Goal: Find specific page/section: Find specific page/section

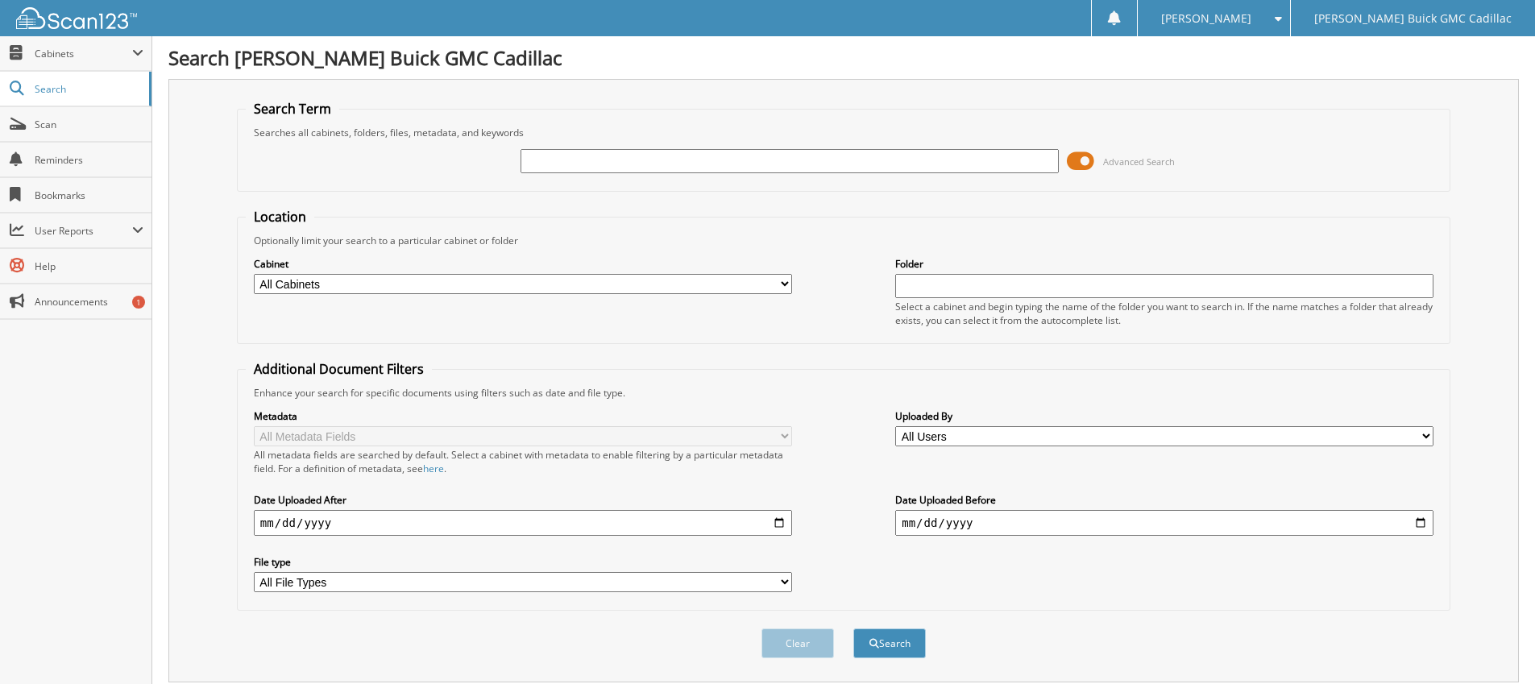
click at [643, 159] on input "text" at bounding box center [790, 161] width 538 height 24
type input "6206404"
click at [853, 628] on button "Search" at bounding box center [889, 643] width 73 height 30
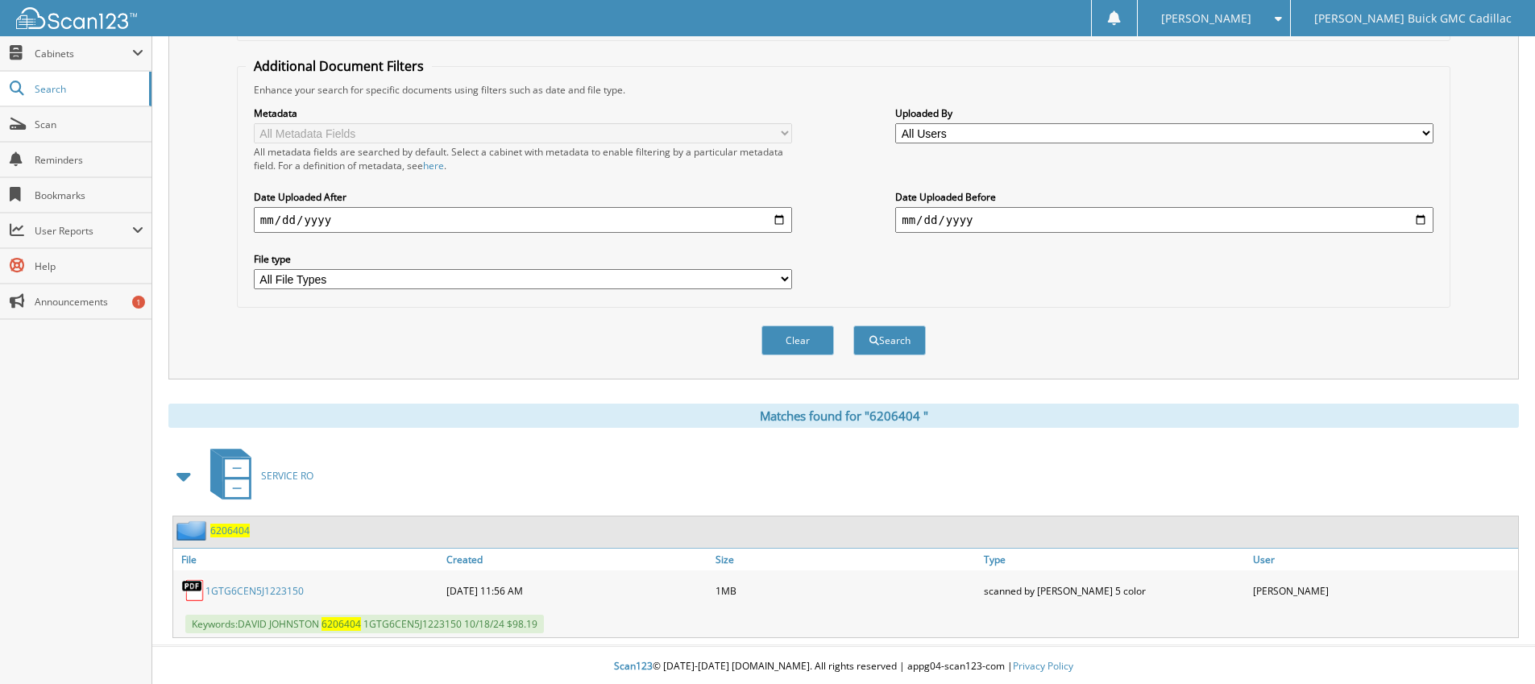
scroll to position [306, 0]
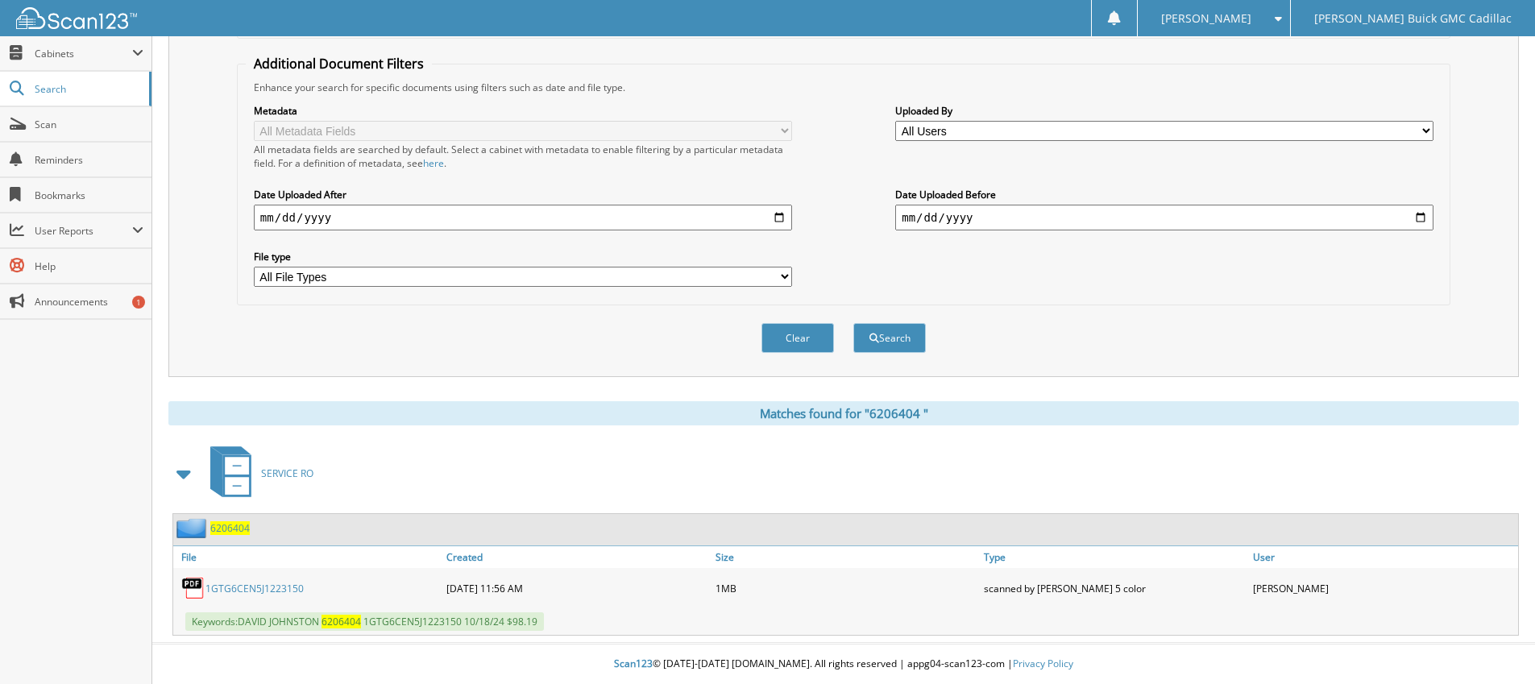
click at [292, 587] on link "1 G T G 6 C E N 5 J 1 2 2 3 1 5 0" at bounding box center [254, 589] width 98 height 14
click at [255, 589] on link "1 G T G 6 C E N 5 J 1 2 2 3 1 5 0" at bounding box center [254, 589] width 98 height 14
click at [63, 93] on span "Search" at bounding box center [88, 89] width 106 height 14
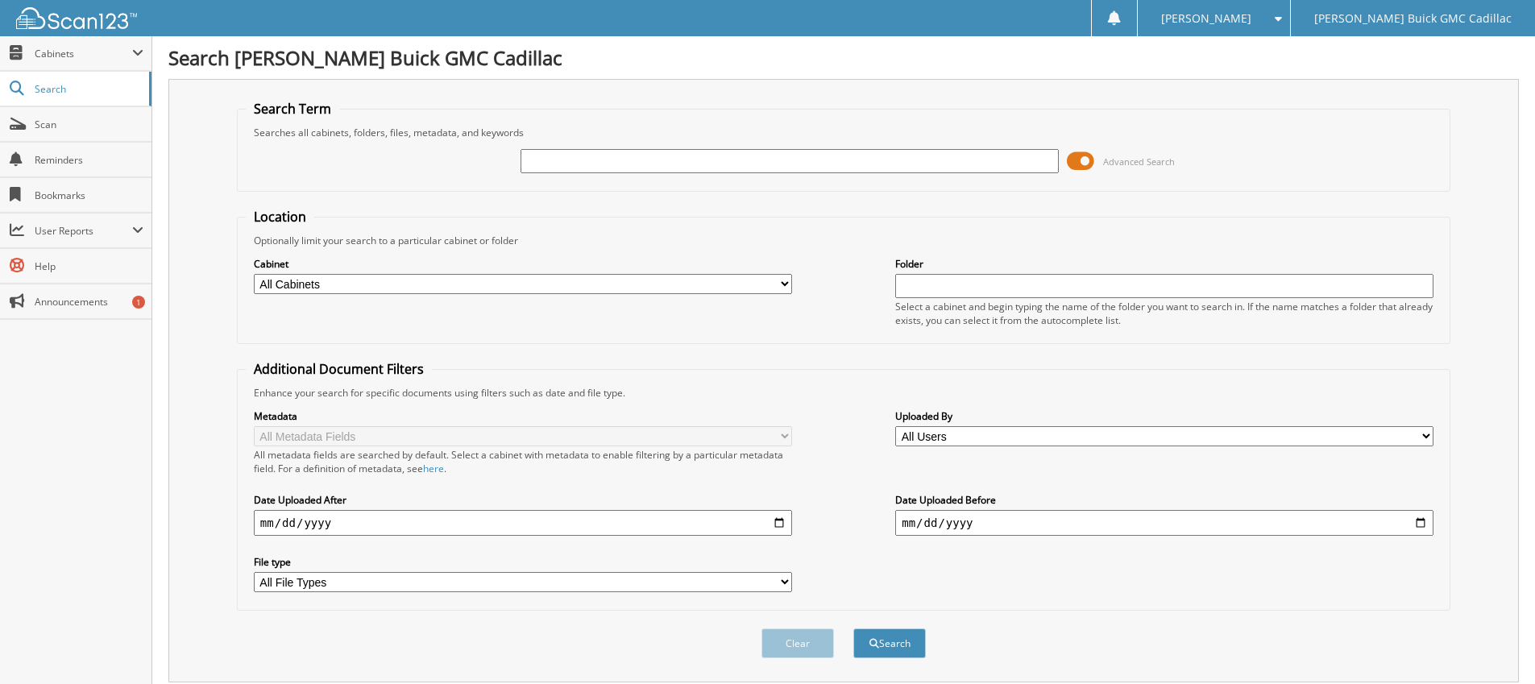
click at [574, 166] on input "text" at bounding box center [790, 161] width 538 height 24
type input "6195962"
click at [853, 628] on button "Search" at bounding box center [889, 643] width 73 height 30
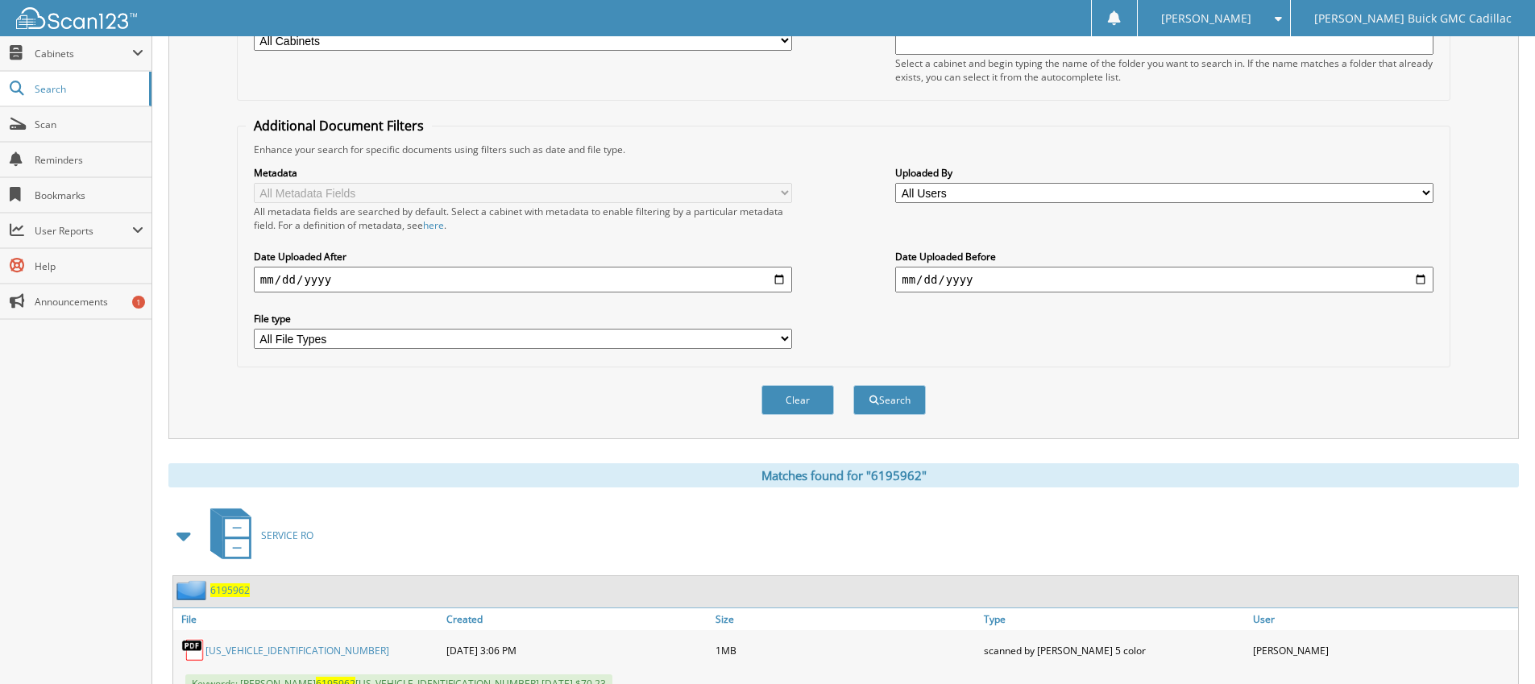
scroll to position [306, 0]
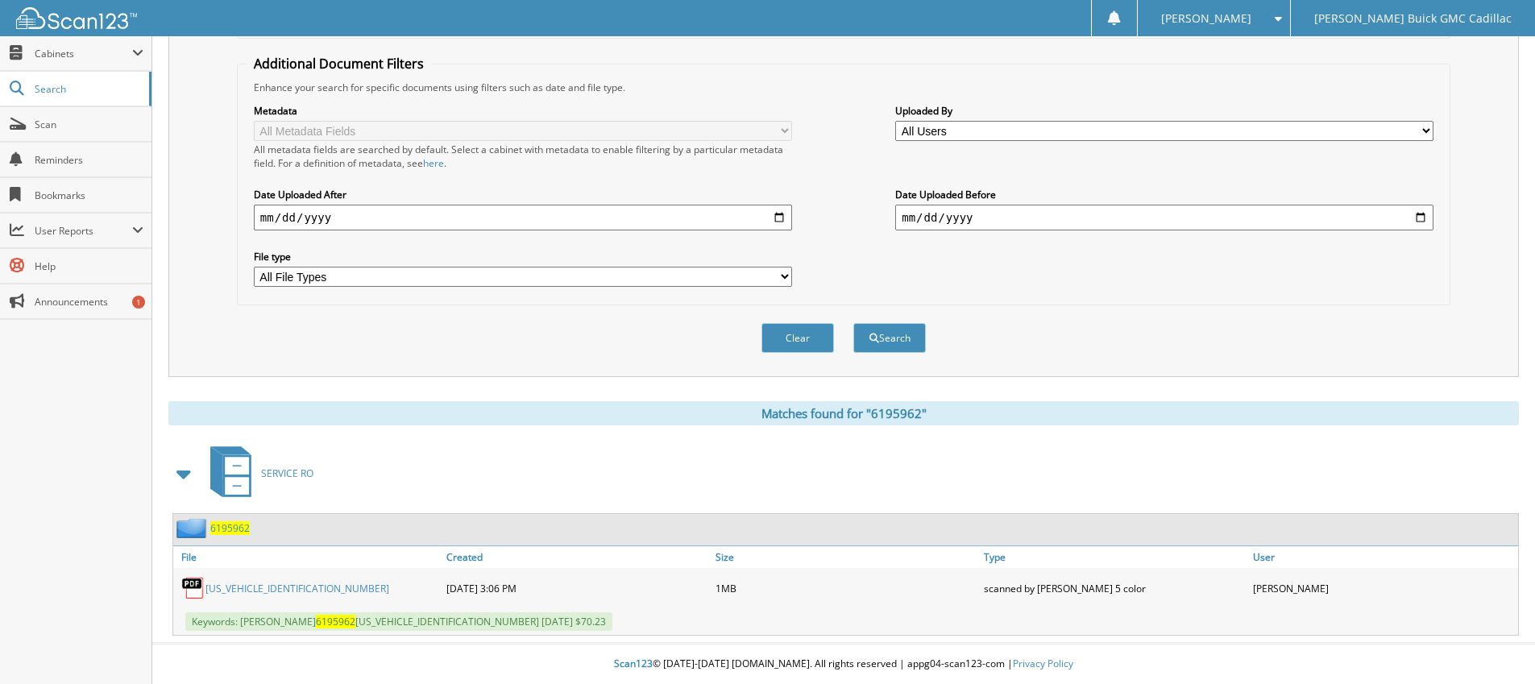
click at [274, 589] on link "[US_VEHICLE_IDENTIFICATION_NUMBER]" at bounding box center [297, 589] width 184 height 14
click at [45, 89] on span "Search" at bounding box center [88, 89] width 106 height 14
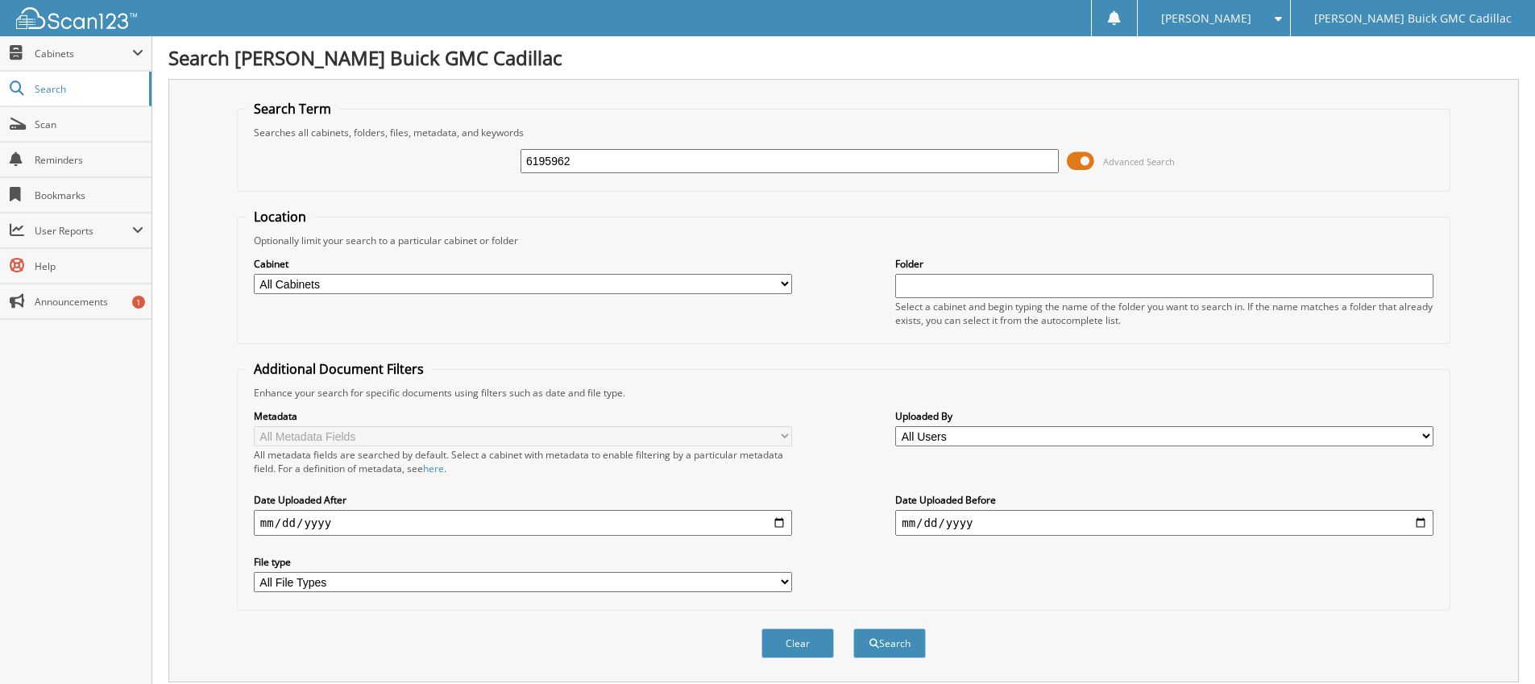
drag, startPoint x: 621, startPoint y: 161, endPoint x: 210, endPoint y: 130, distance: 412.1
click at [160, 136] on div "Search Richard Karr Buick GMC Cadillac Search Term Searches all cabinets, folde…" at bounding box center [843, 494] width 1383 height 989
type input "6183679"
click at [853, 628] on button "Search" at bounding box center [889, 643] width 73 height 30
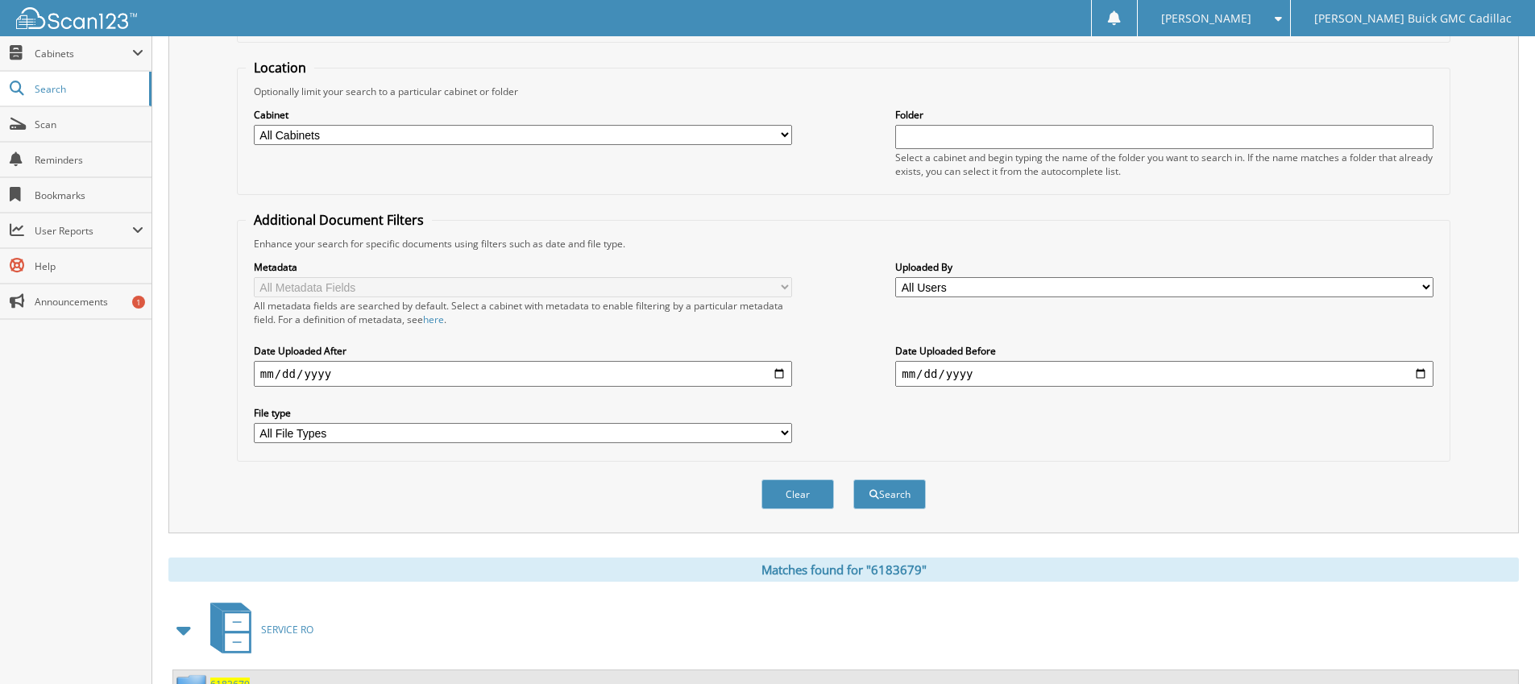
scroll to position [306, 0]
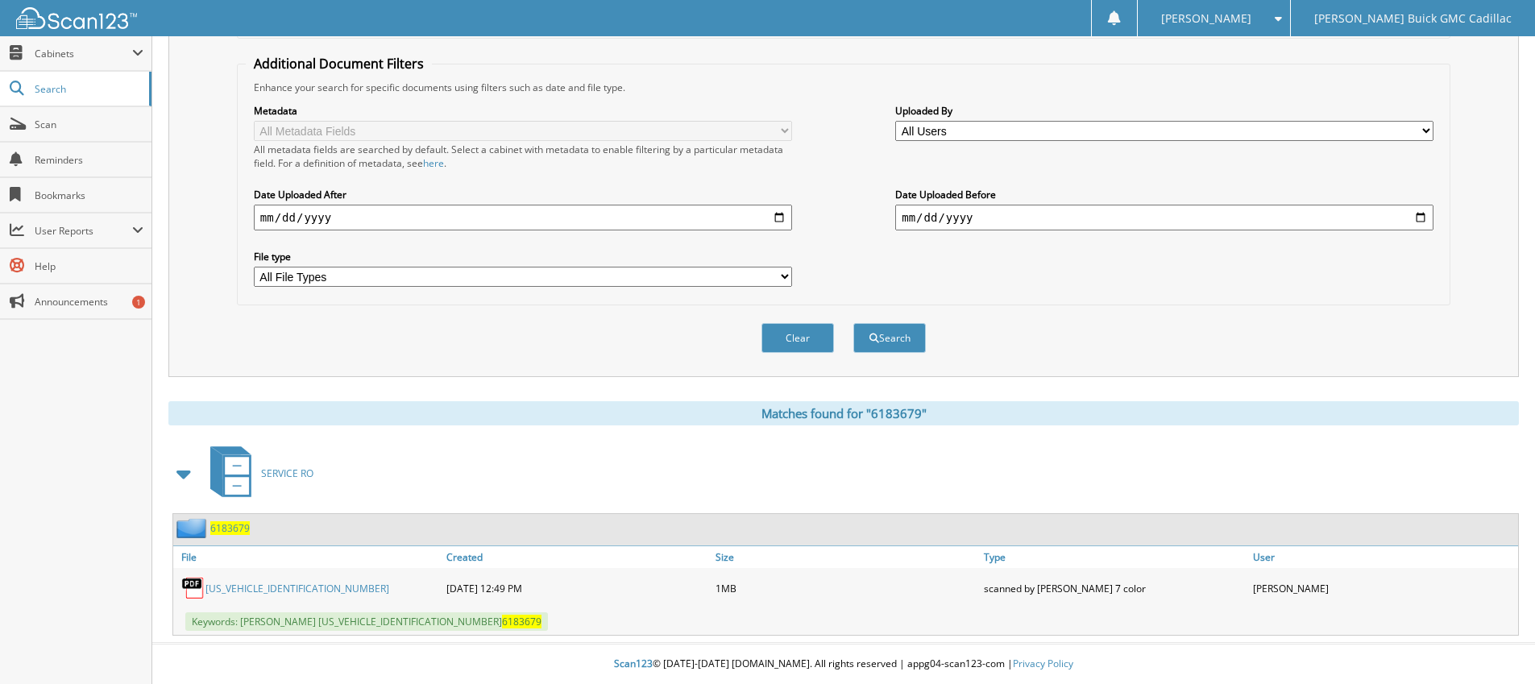
click at [250, 591] on link "[US_VEHICLE_IDENTIFICATION_NUMBER]" at bounding box center [297, 589] width 184 height 14
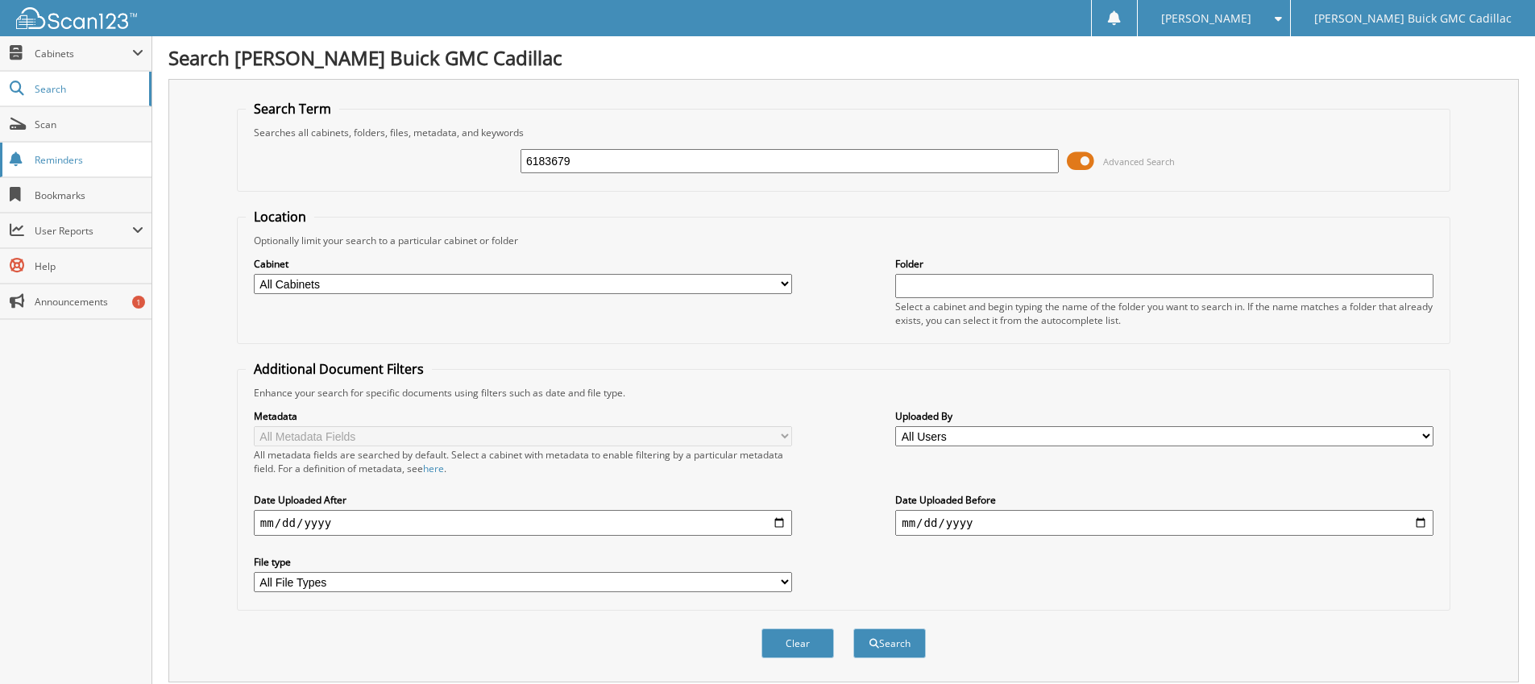
drag, startPoint x: 599, startPoint y: 163, endPoint x: 69, endPoint y: 160, distance: 529.4
click at [124, 162] on body "Lenard B. Settings Logout Richard Karr Buick GMC Cadillac Close Cabinets My Com…" at bounding box center [767, 494] width 1535 height 989
paste input "71463"
type input "6171463"
click at [853, 628] on button "Search" at bounding box center [889, 643] width 73 height 30
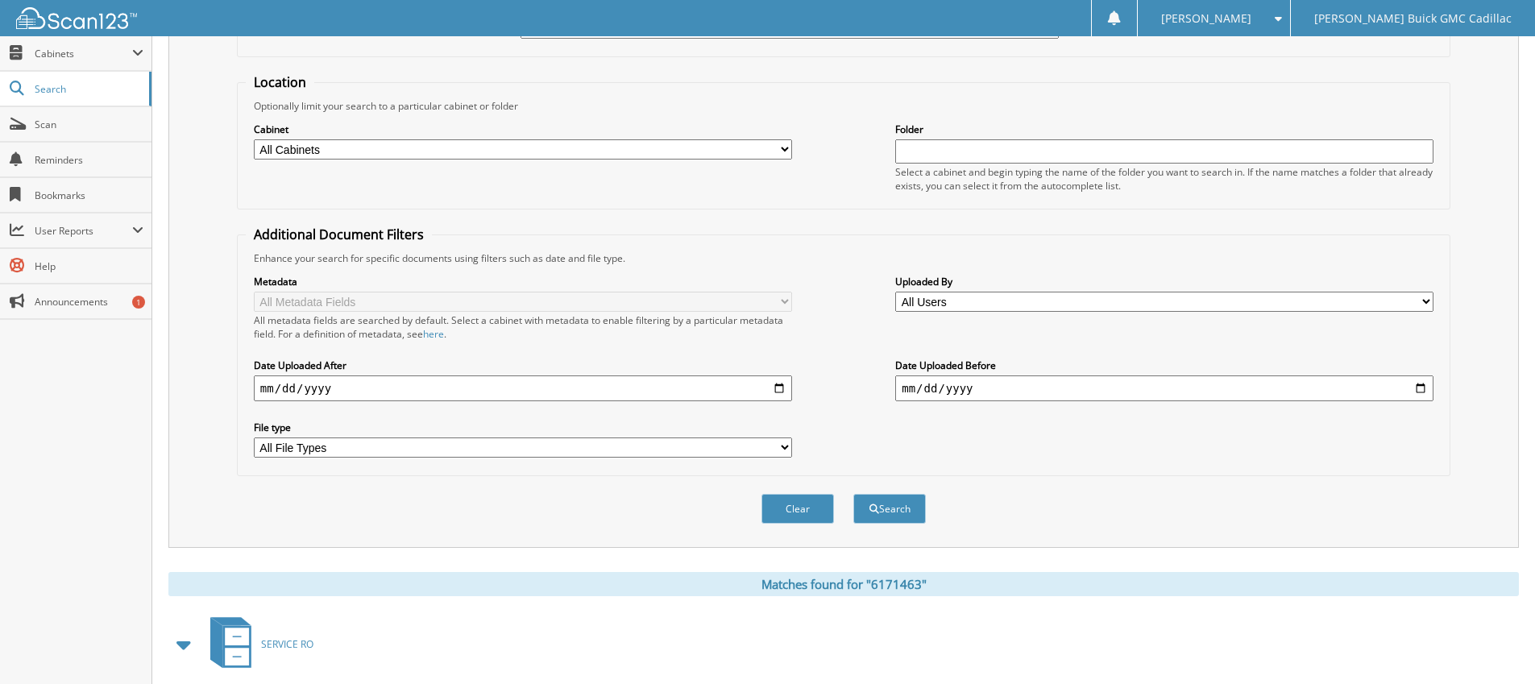
scroll to position [346, 0]
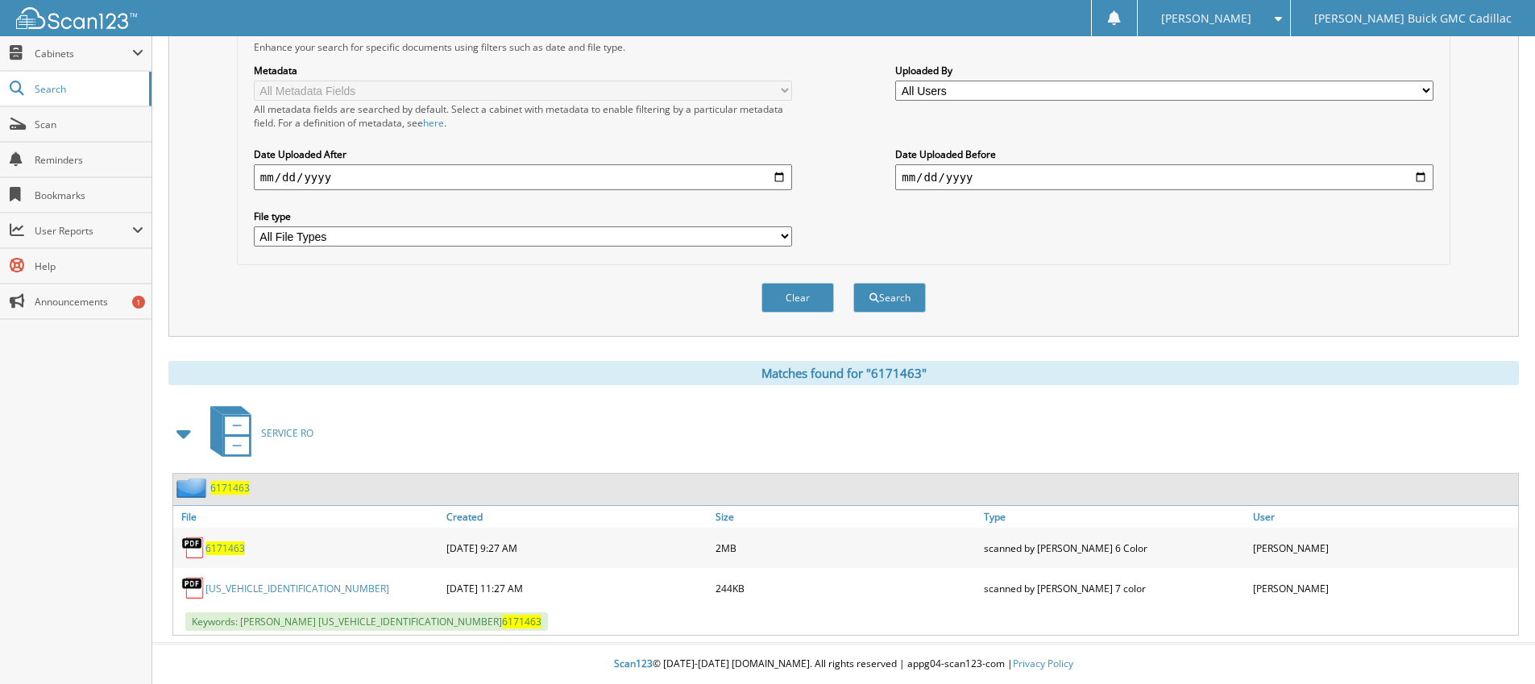
click at [238, 549] on span "6171463" at bounding box center [224, 548] width 39 height 14
click at [245, 587] on link "[US_VEHICLE_IDENTIFICATION_NUMBER]" at bounding box center [297, 589] width 184 height 14
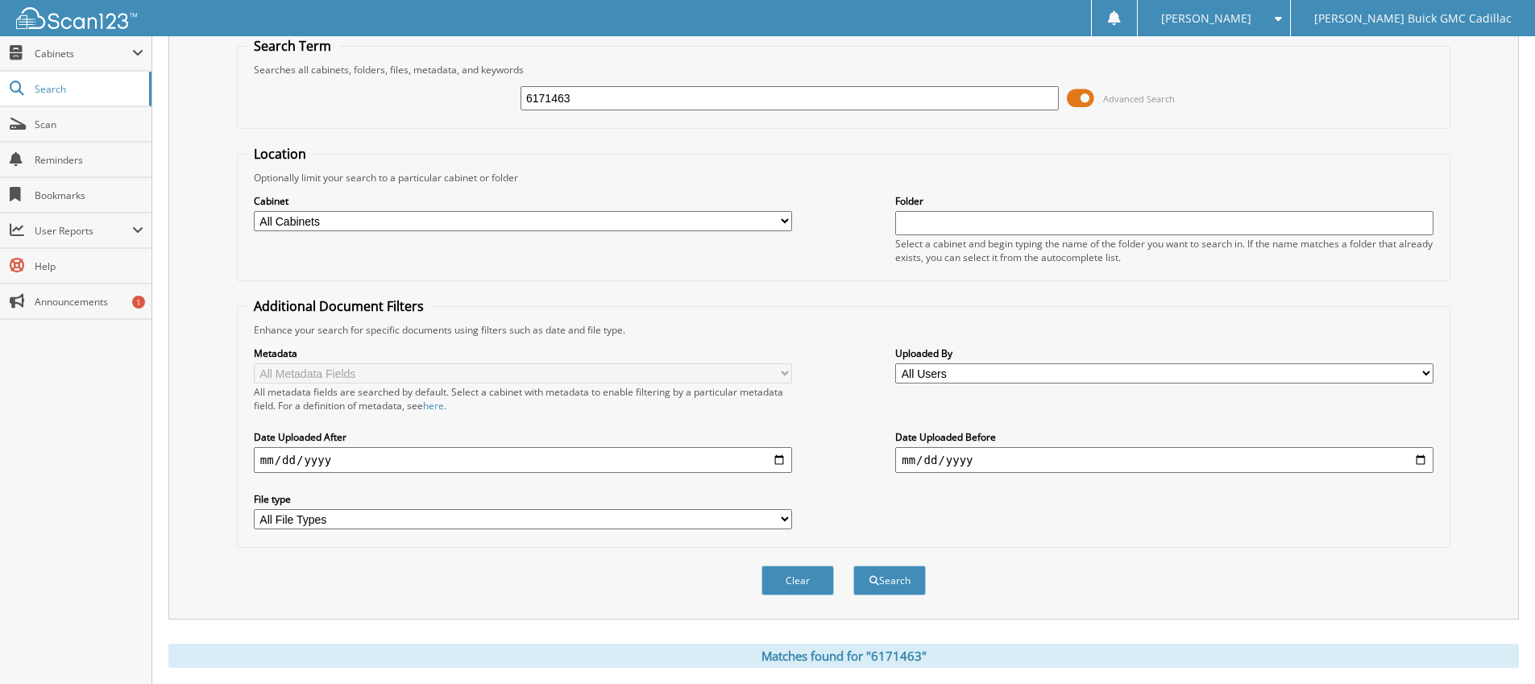
scroll to position [0, 0]
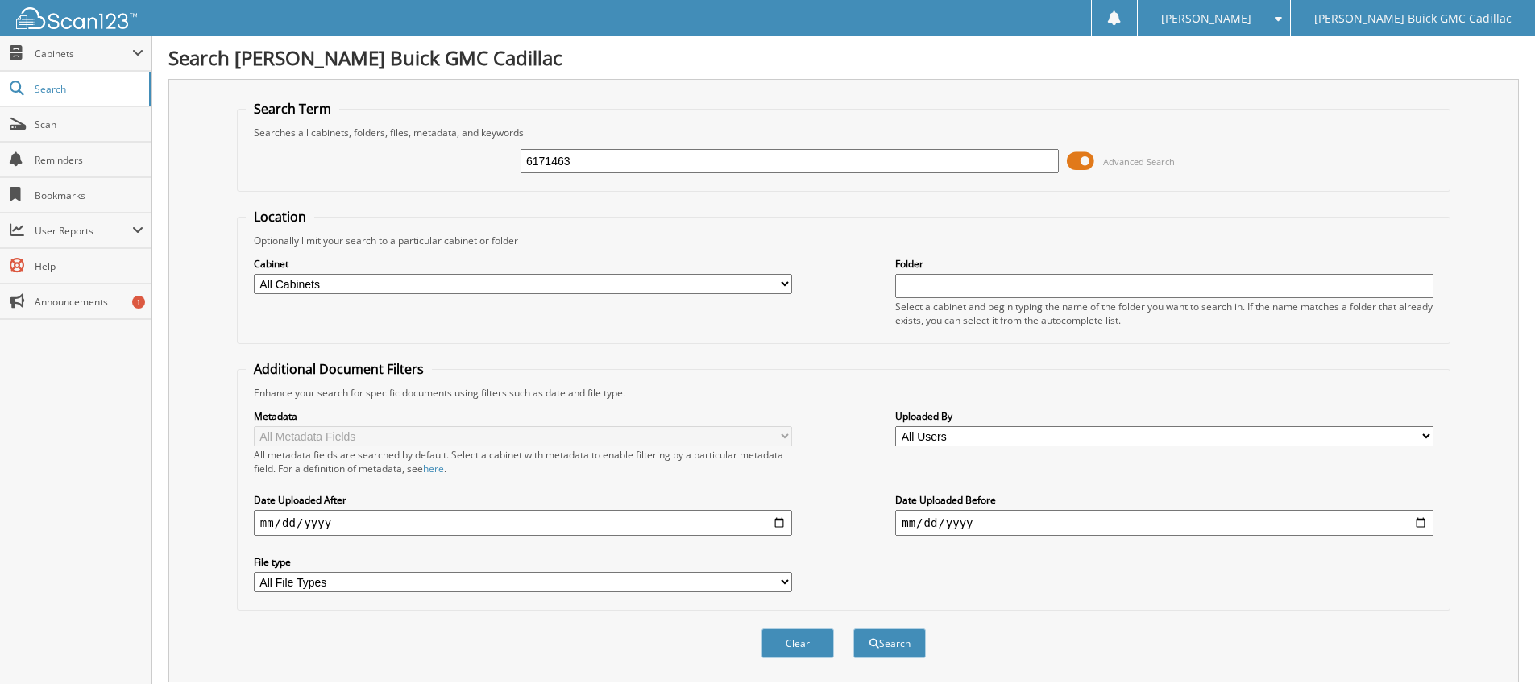
drag, startPoint x: 578, startPoint y: 156, endPoint x: 352, endPoint y: 215, distance: 233.1
click at [438, 193] on form "Search Term Searches all cabinets, folders, files, metadata, and keywords 61714…" at bounding box center [843, 388] width 1213 height 576
paste input "206404"
type input "6206404"
click at [853, 628] on button "Search" at bounding box center [889, 643] width 73 height 30
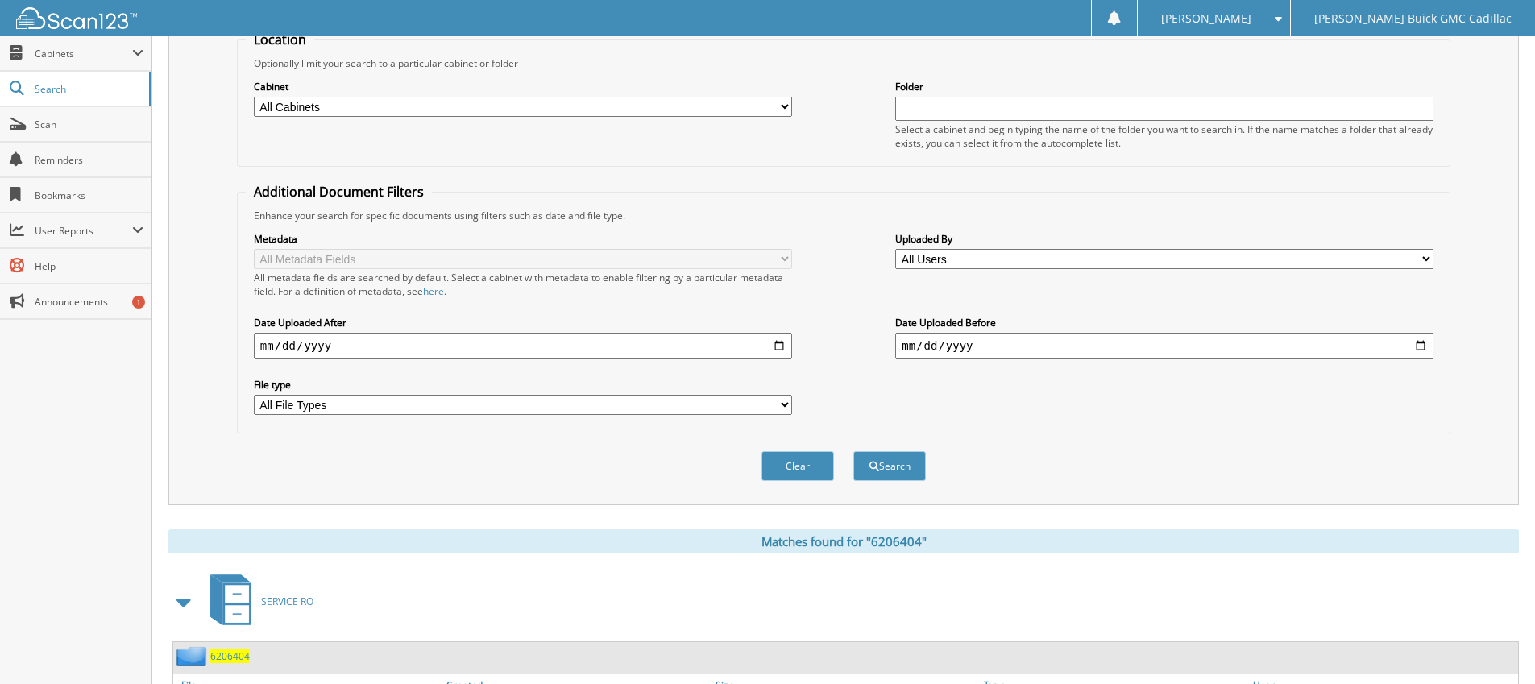
scroll to position [306, 0]
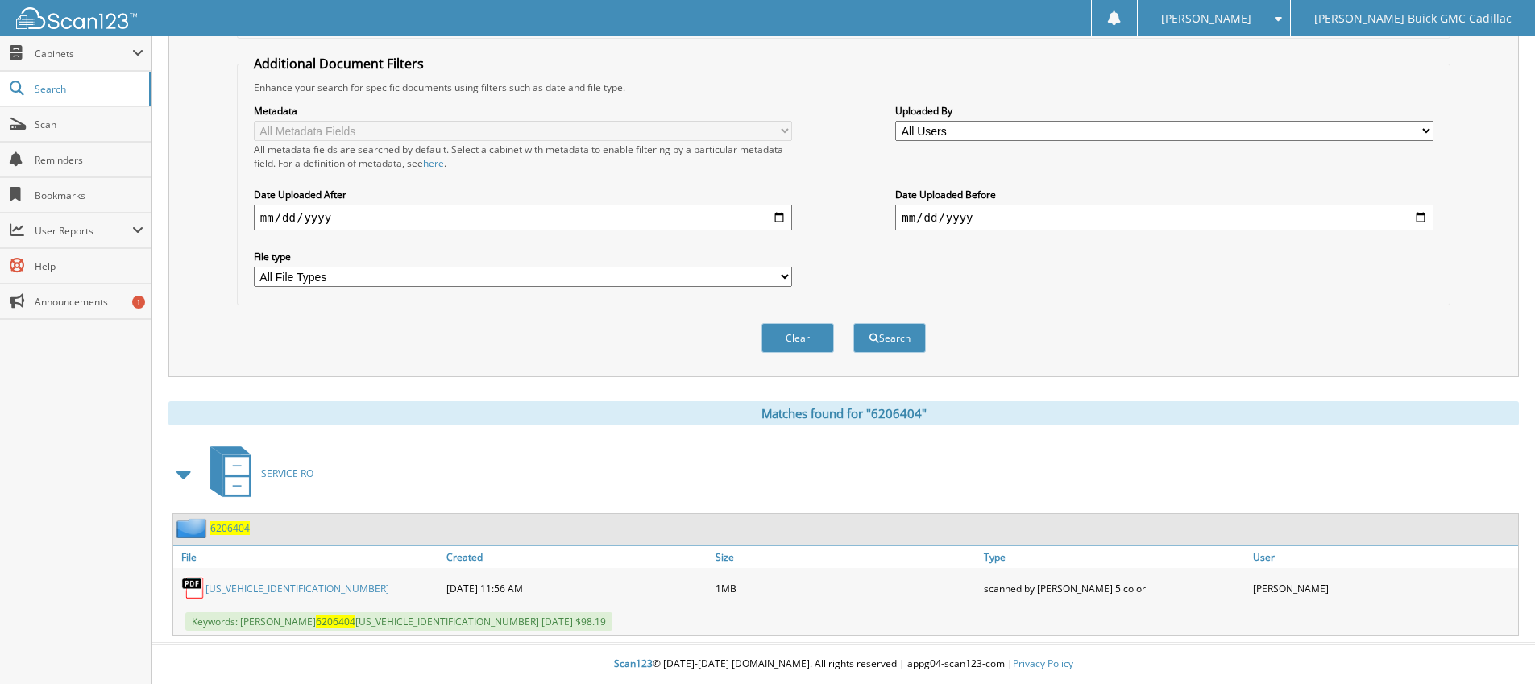
click at [236, 592] on link "[US_VEHICLE_IDENTIFICATION_NUMBER]" at bounding box center [297, 589] width 184 height 14
click at [255, 584] on link "[US_VEHICLE_IDENTIFICATION_NUMBER]" at bounding box center [297, 589] width 184 height 14
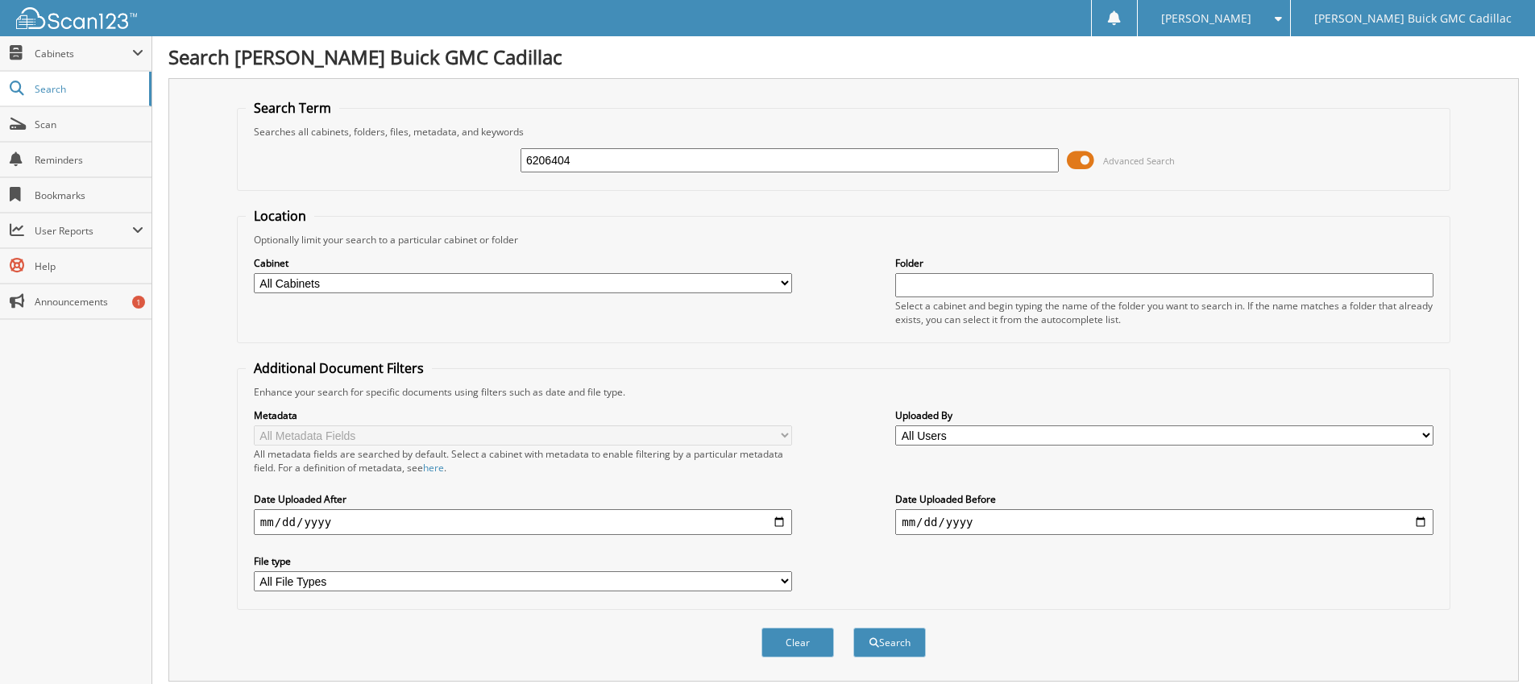
scroll to position [0, 0]
drag, startPoint x: 608, startPoint y: 155, endPoint x: 329, endPoint y: 147, distance: 279.7
click at [377, 141] on div "6206404 Advanced Search" at bounding box center [844, 161] width 1196 height 44
paste input "195962"
type input "6195962"
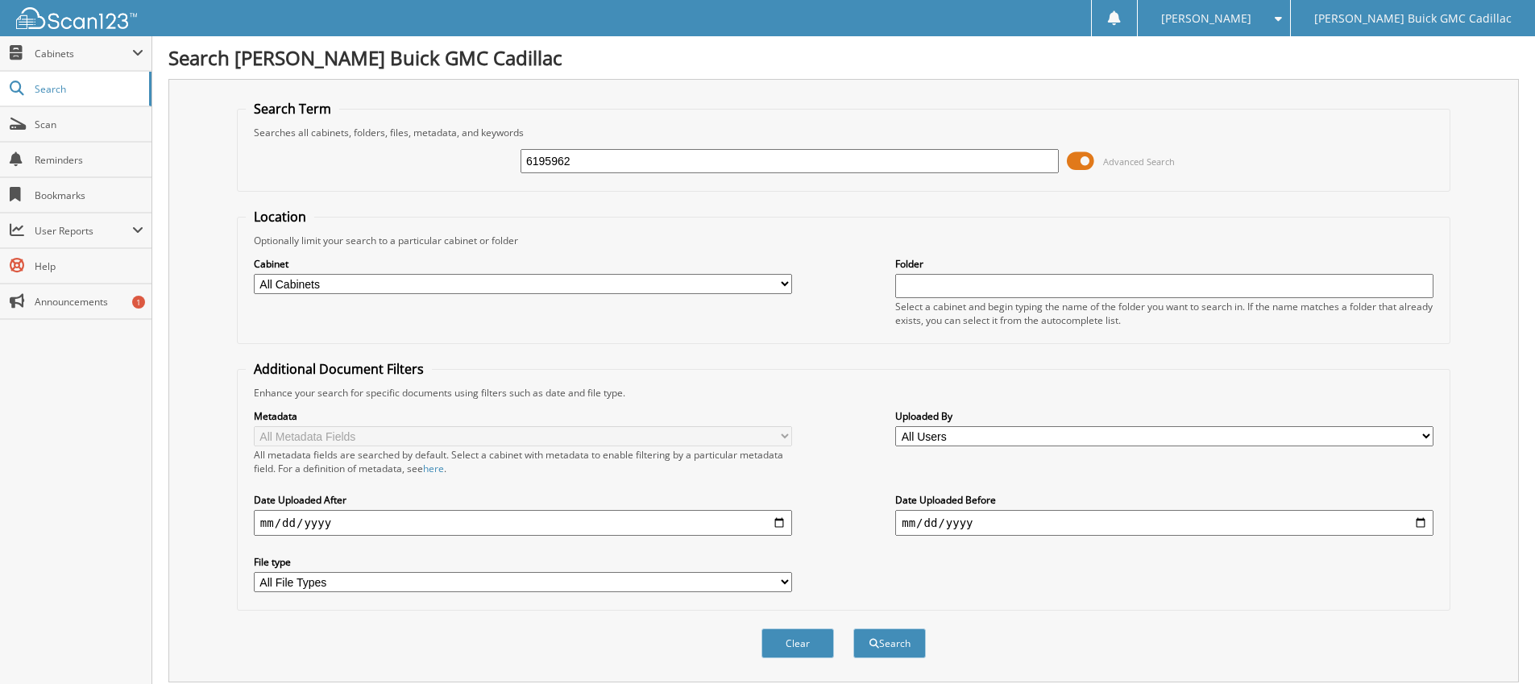
click at [853, 628] on button "Search" at bounding box center [889, 643] width 73 height 30
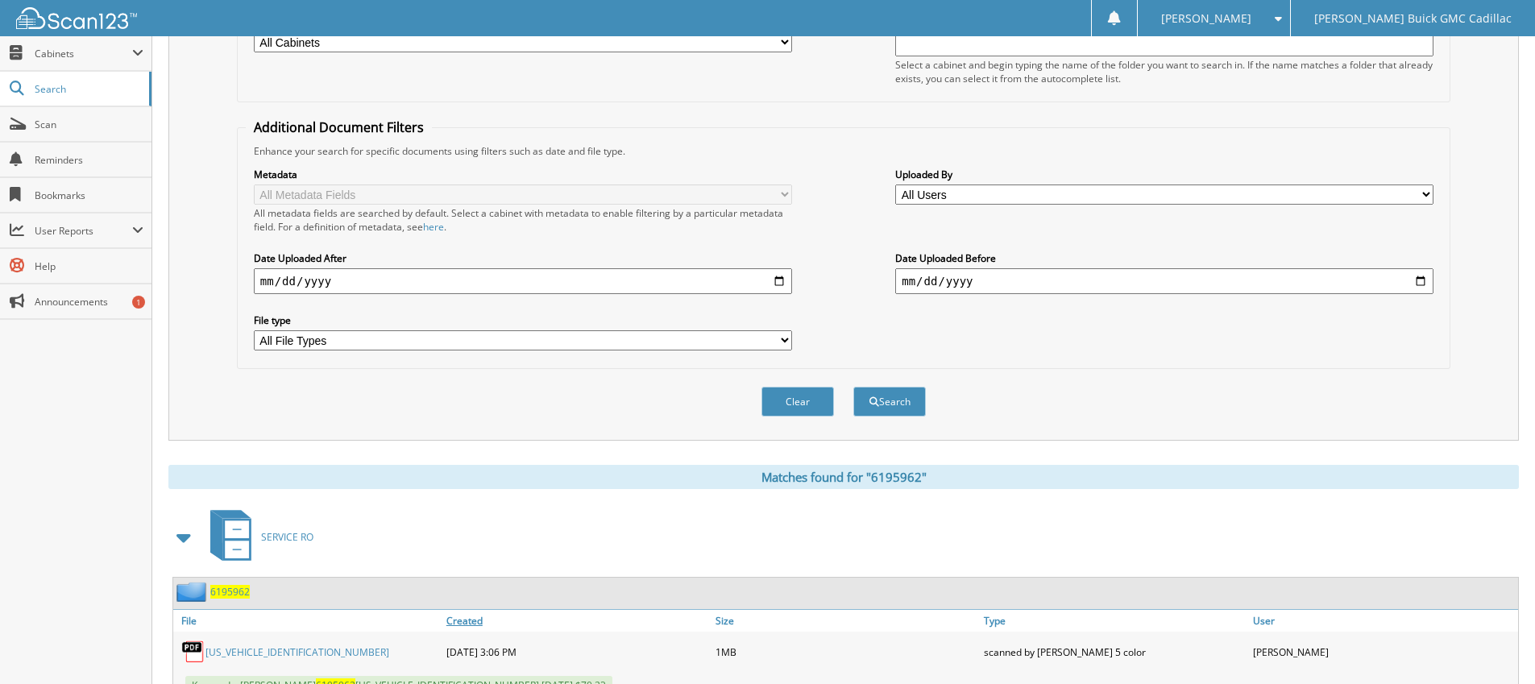
scroll to position [306, 0]
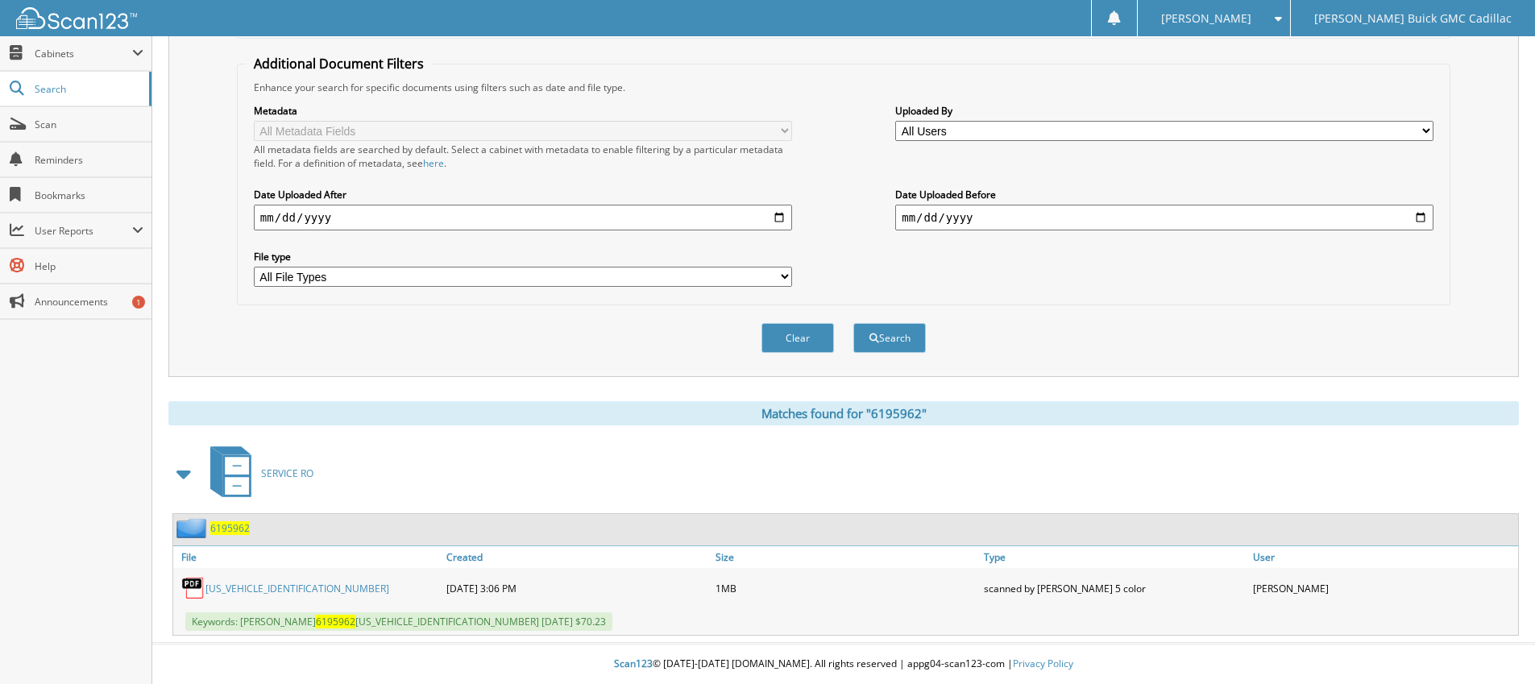
click at [261, 585] on link "[US_VEHICLE_IDENTIFICATION_NUMBER]" at bounding box center [297, 589] width 184 height 14
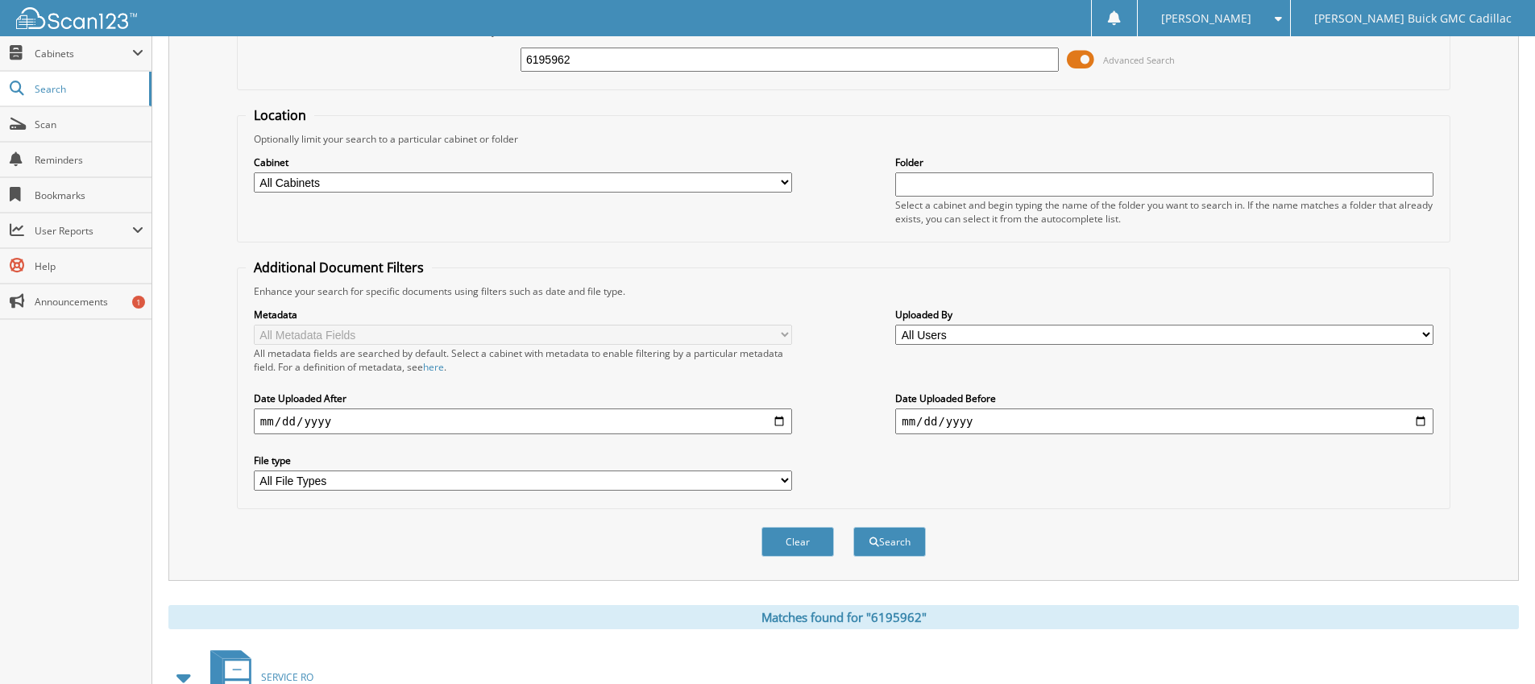
scroll to position [0, 0]
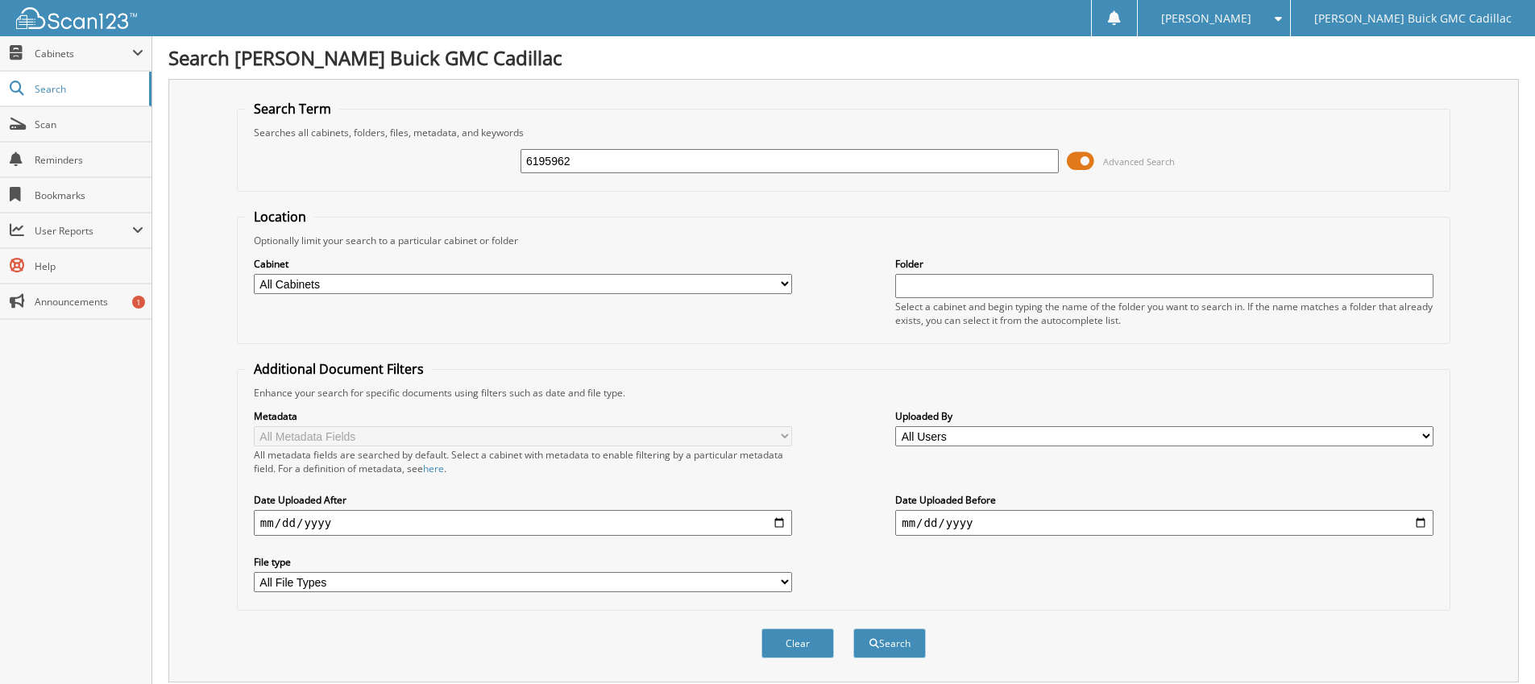
drag, startPoint x: 586, startPoint y: 156, endPoint x: 489, endPoint y: 197, distance: 105.1
click at [489, 197] on form "Search Term Searches all cabinets, folders, files, metadata, and keywords 61959…" at bounding box center [843, 388] width 1213 height 576
paste input "58655"
type input "6158655"
click at [853, 628] on button "Search" at bounding box center [889, 643] width 73 height 30
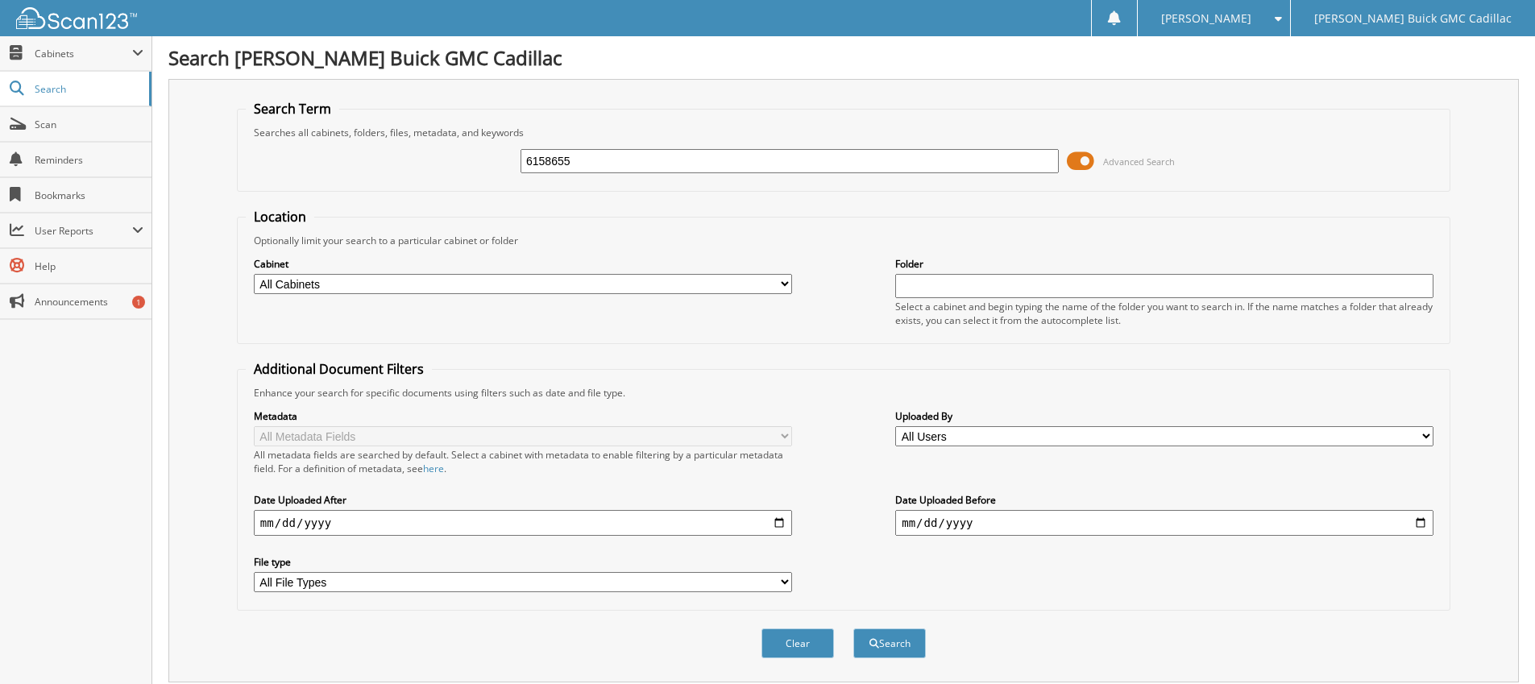
drag, startPoint x: 581, startPoint y: 168, endPoint x: 472, endPoint y: 166, distance: 108.8
click at [442, 168] on div "6158655 Advanced Search" at bounding box center [844, 161] width 1196 height 44
